Goal: Information Seeking & Learning: Learn about a topic

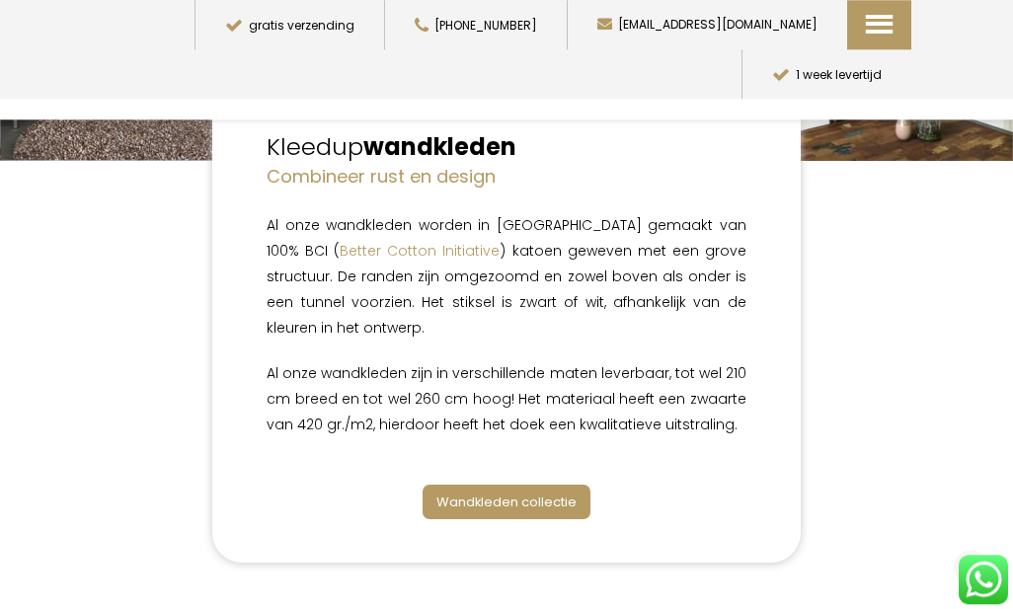
click at [564, 504] on span "Wandkleden collectie" at bounding box center [507, 502] width 140 height 19
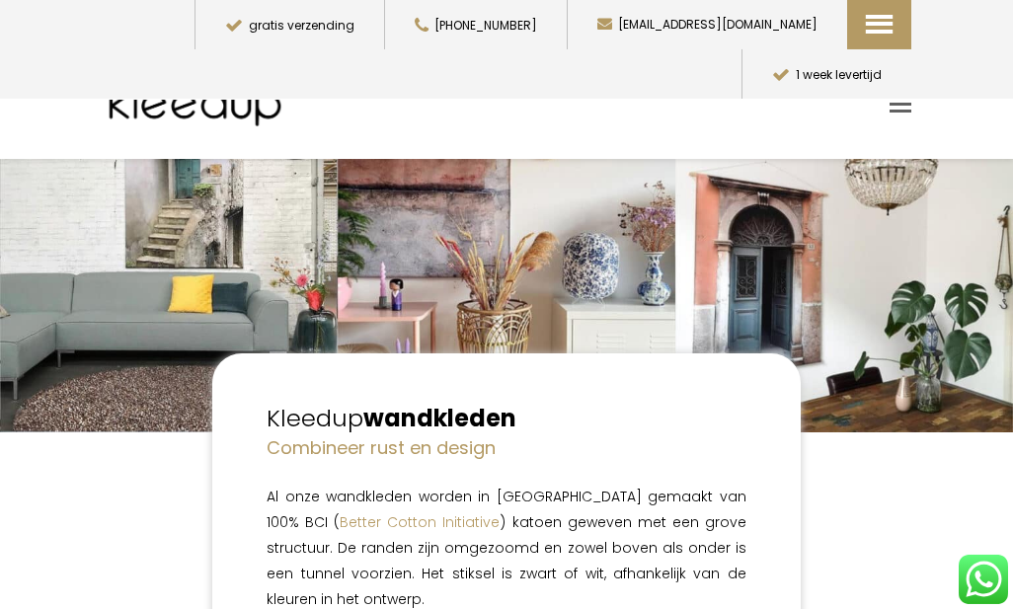
scroll to position [56, 0]
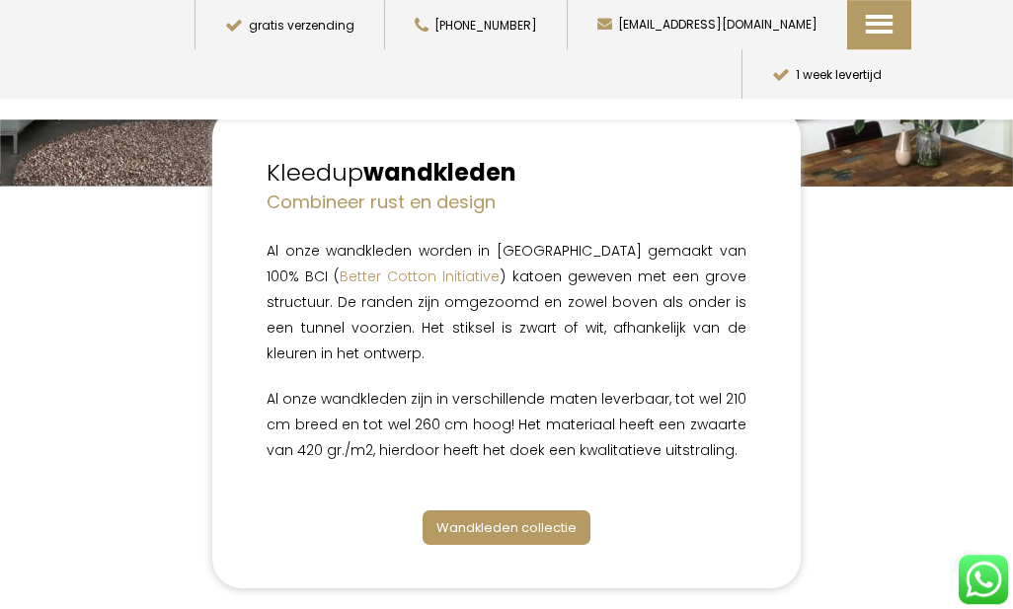
click at [522, 514] on link "Wandkleden collectie" at bounding box center [507, 528] width 168 height 35
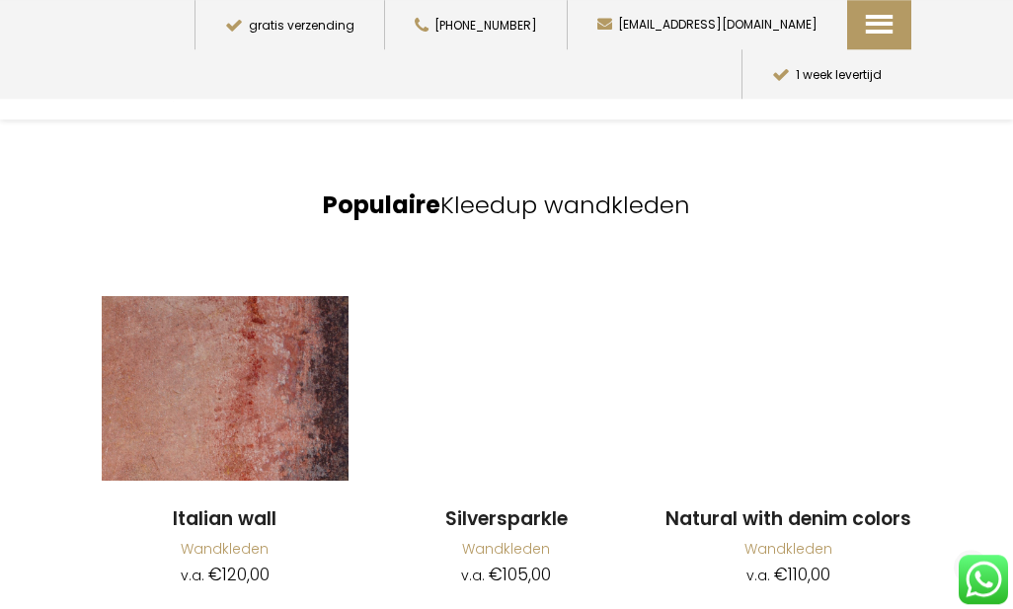
scroll to position [2092, 0]
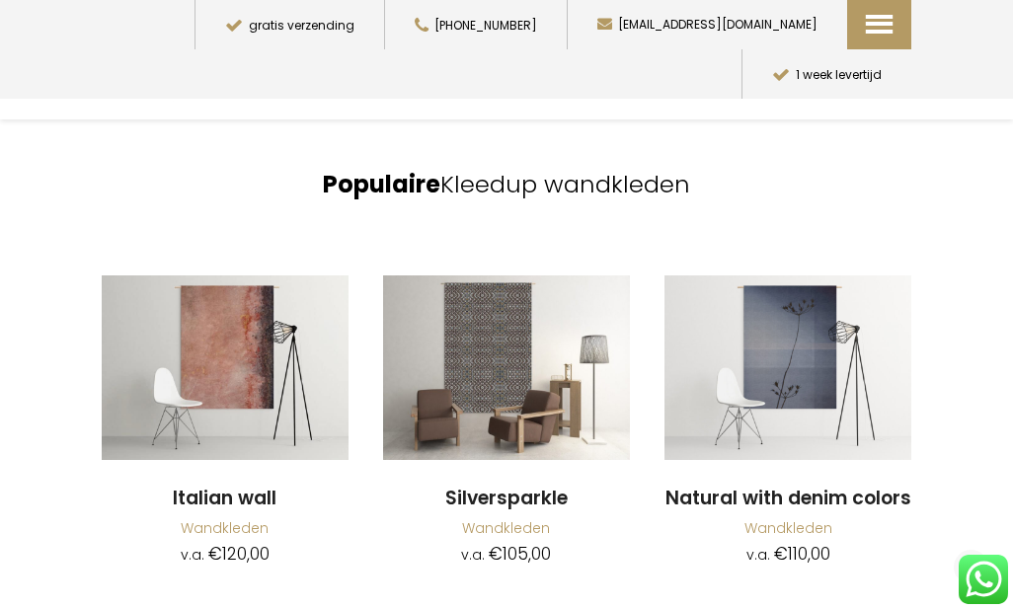
scroll to position [383, 0]
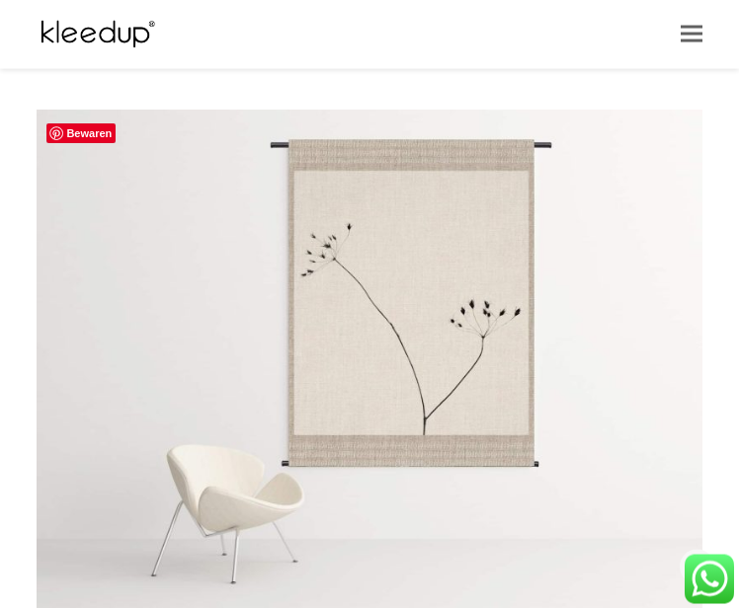
scroll to position [8225, 0]
click at [626, 356] on img at bounding box center [369, 358] width 665 height 499
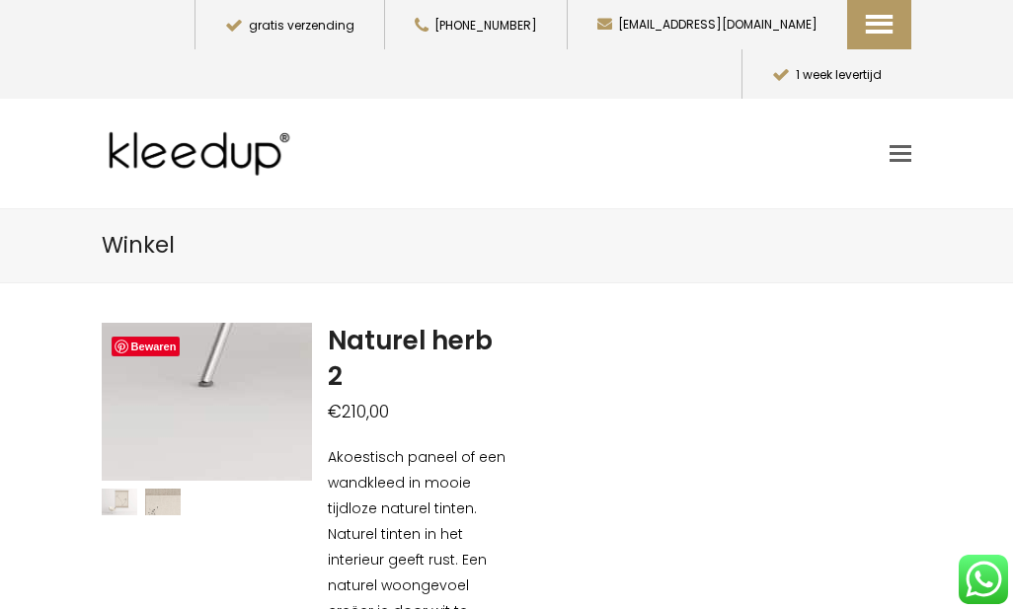
click at [130, 489] on img at bounding box center [120, 502] width 36 height 27
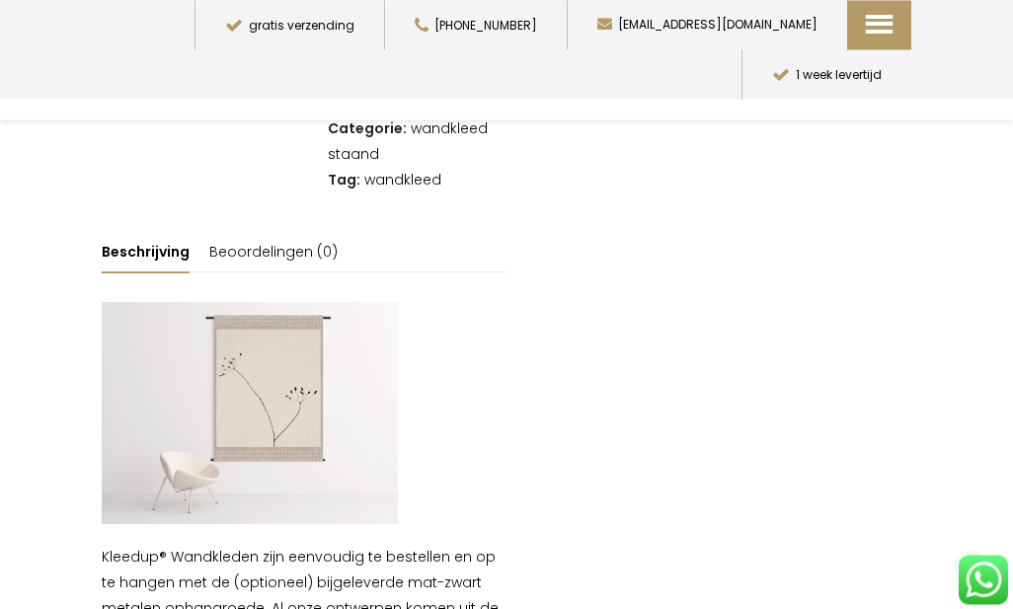
scroll to position [1998, 0]
click at [258, 302] on img at bounding box center [250, 413] width 296 height 222
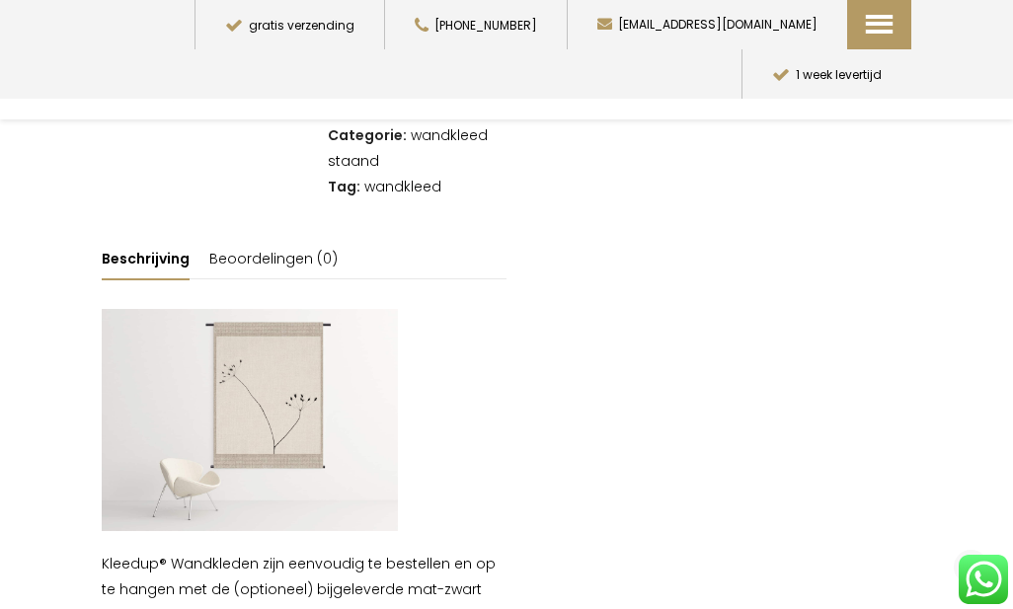
scroll to position [1944, 0]
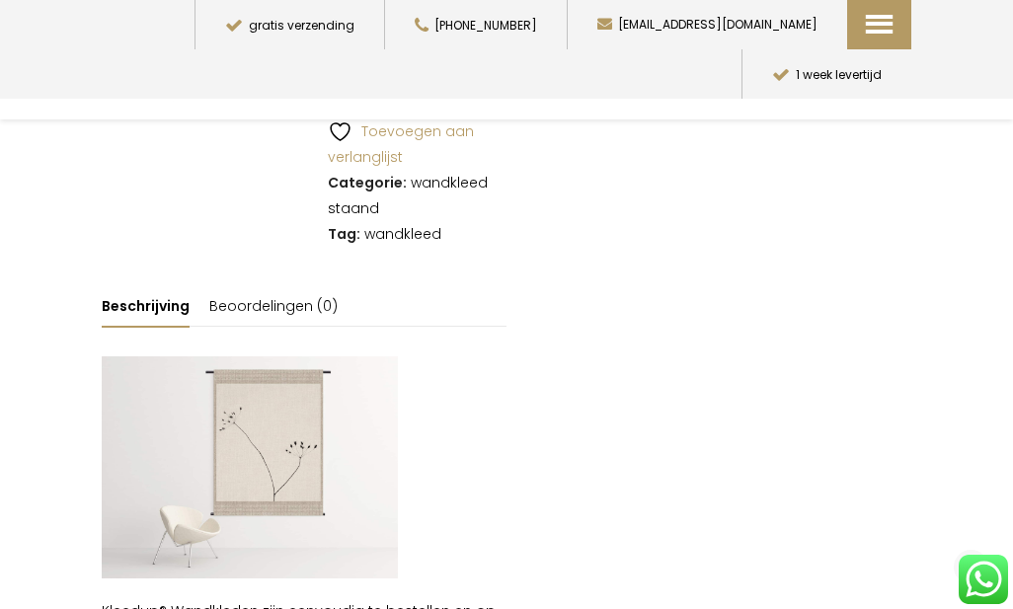
click at [232, 357] on img at bounding box center [250, 468] width 296 height 222
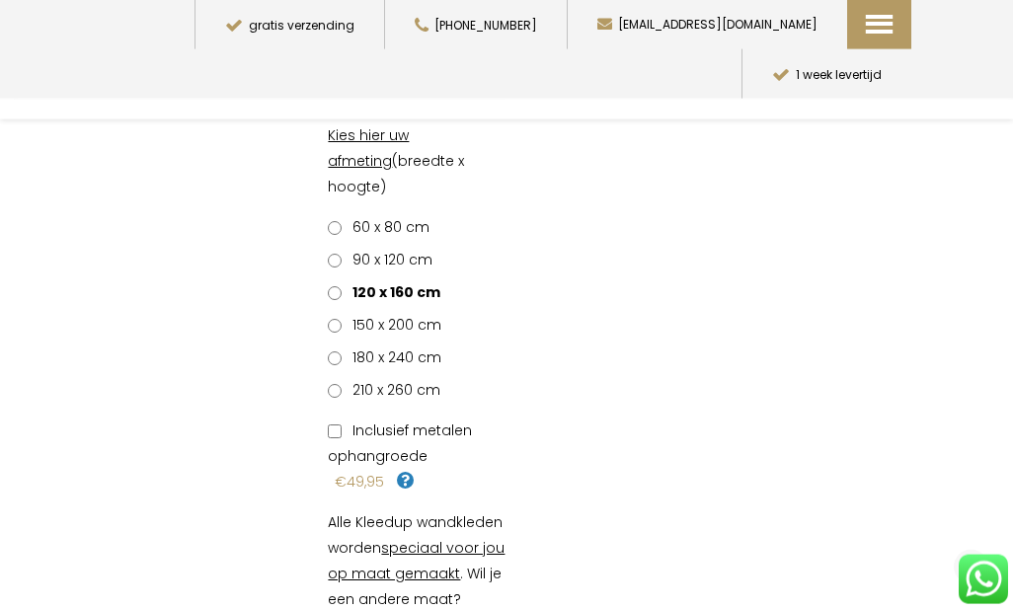
scroll to position [990, 0]
